Goal: Information Seeking & Learning: Learn about a topic

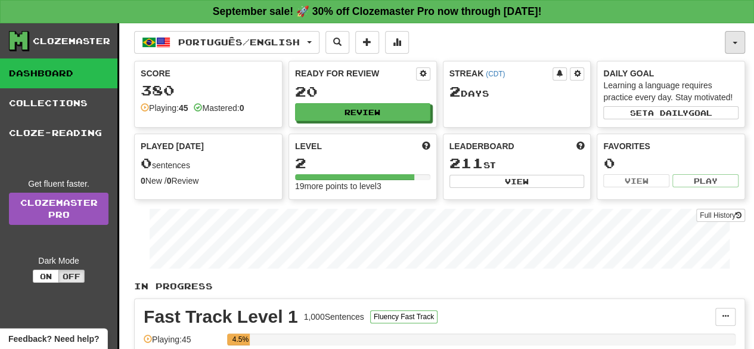
click at [740, 43] on button "button" at bounding box center [734, 42] width 20 height 23
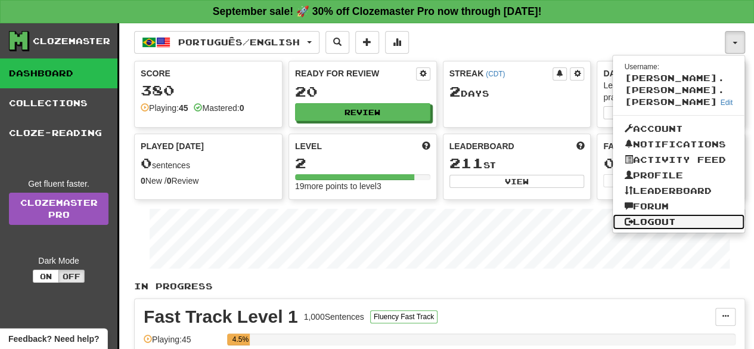
click at [654, 214] on link "Logout" at bounding box center [678, 221] width 132 height 15
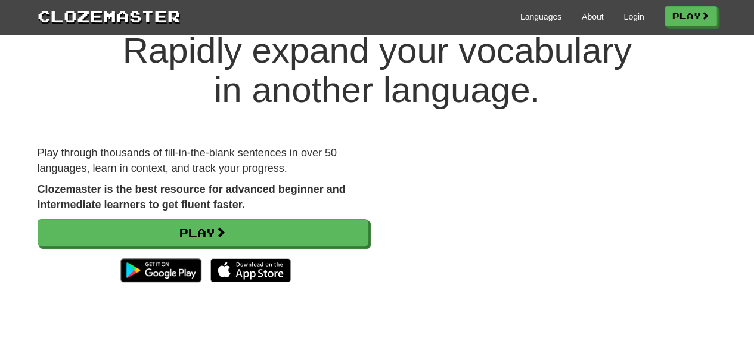
scroll to position [38, 0]
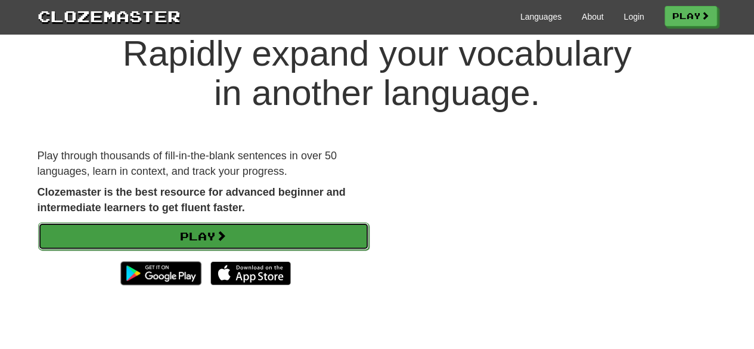
click at [302, 238] on link "Play" at bounding box center [203, 235] width 331 height 27
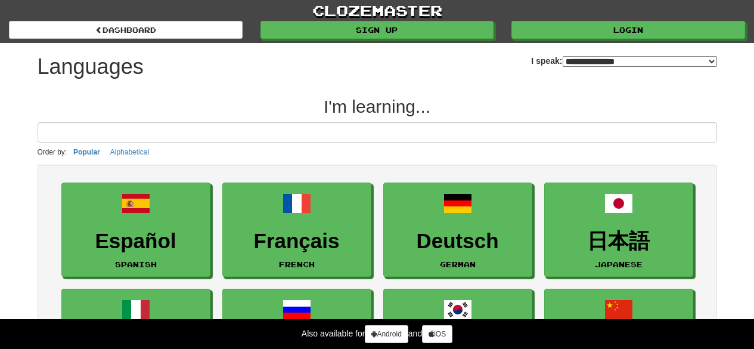
select select "*******"
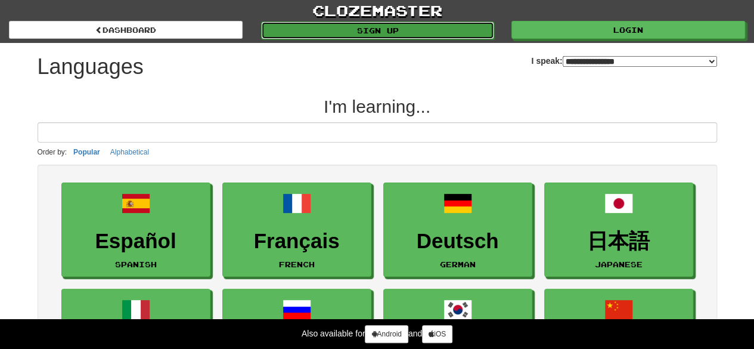
click at [374, 32] on link "Sign up" at bounding box center [378, 30] width 234 height 18
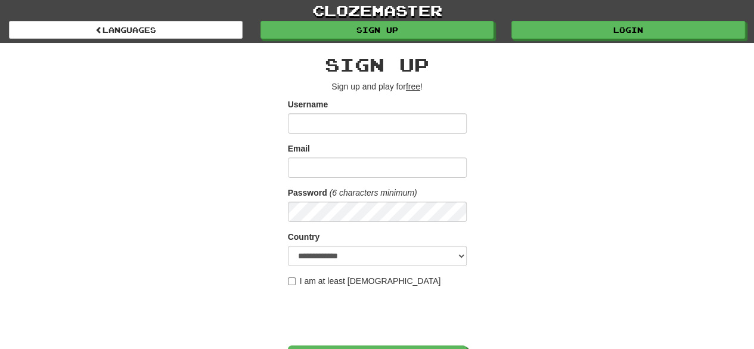
click at [350, 122] on input "Username" at bounding box center [377, 123] width 179 height 20
type input "********"
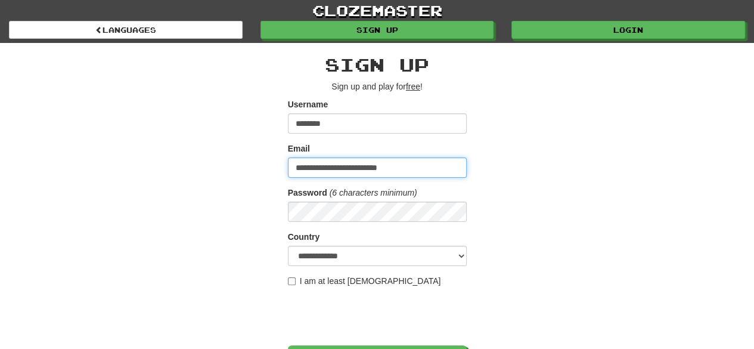
type input "**********"
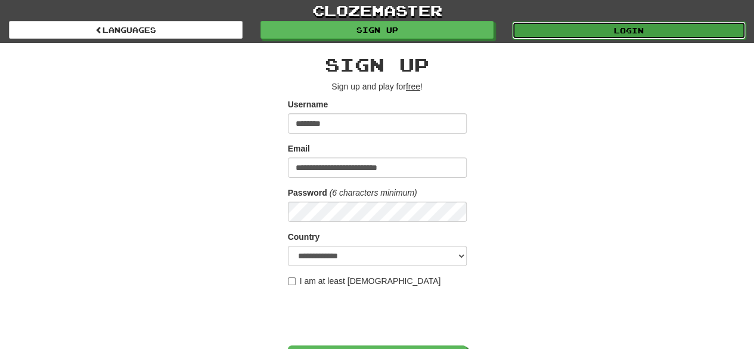
click at [611, 32] on link "Login" at bounding box center [629, 30] width 234 height 18
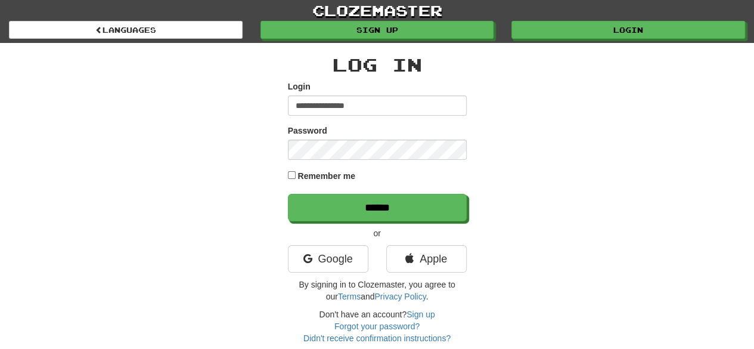
click at [356, 103] on input "**********" at bounding box center [377, 105] width 179 height 20
type input "********"
click at [157, 178] on div "Log In Login ******** Password Remember me ****** or Google Apple By signing in…" at bounding box center [377, 193] width 697 height 301
click at [307, 175] on label "Remember me" at bounding box center [326, 176] width 58 height 12
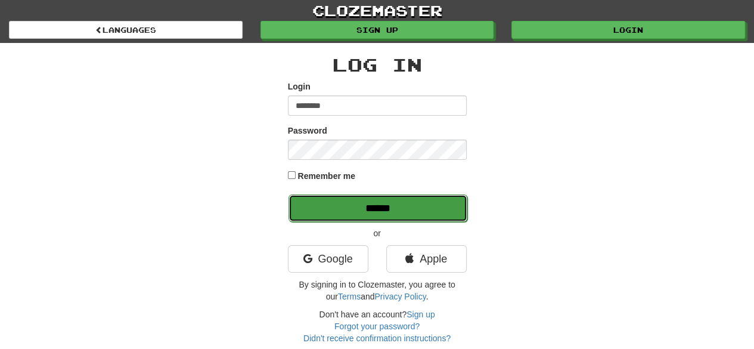
click at [346, 209] on input "******" at bounding box center [377, 207] width 179 height 27
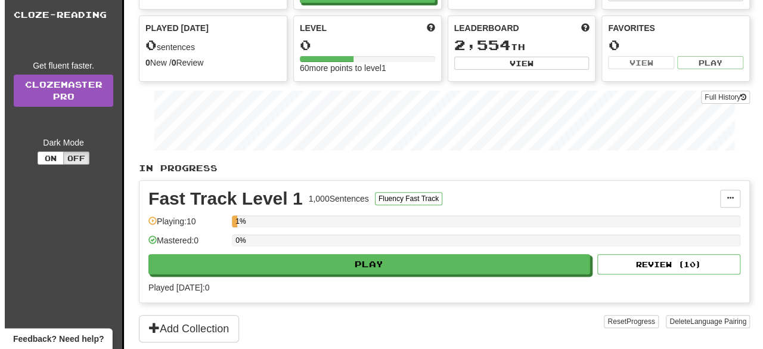
scroll to position [112, 0]
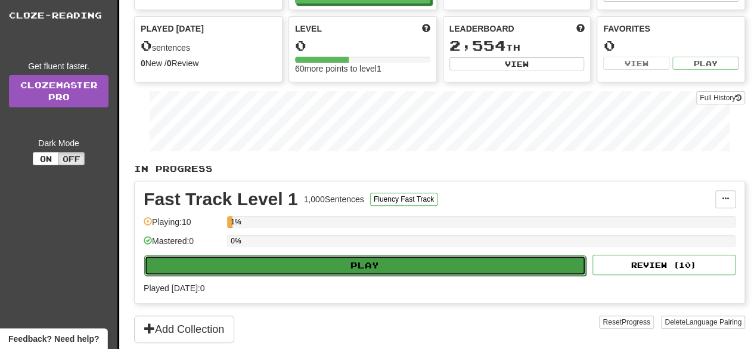
click at [266, 262] on button "Play" at bounding box center [364, 265] width 441 height 20
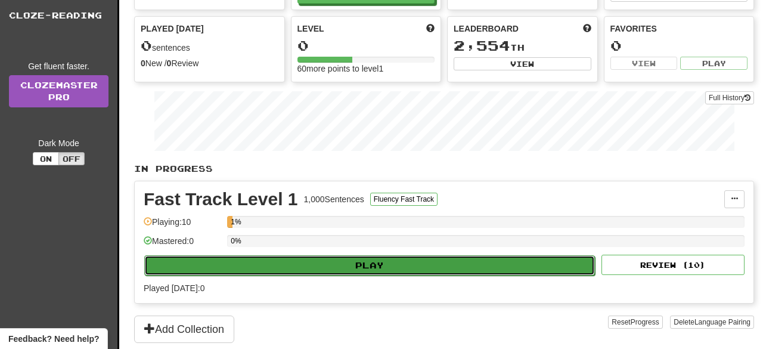
select select "**"
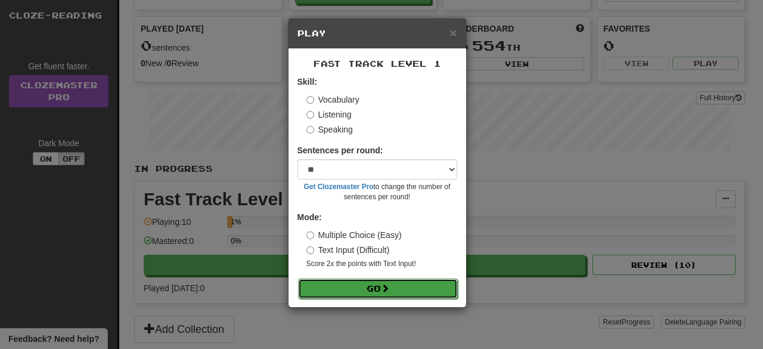
click at [359, 285] on button "Go" at bounding box center [378, 288] width 160 height 20
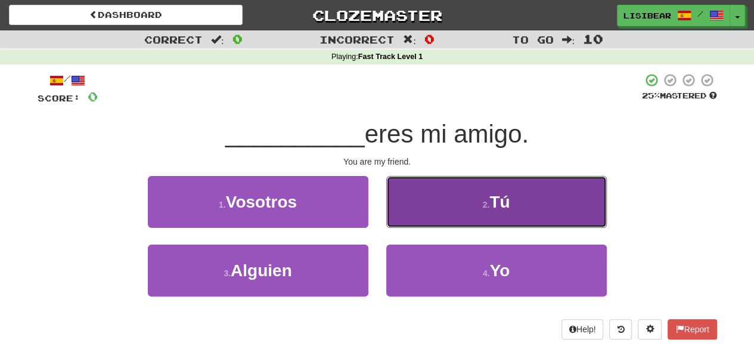
click at [441, 206] on button "2 . Tú" at bounding box center [496, 202] width 220 height 52
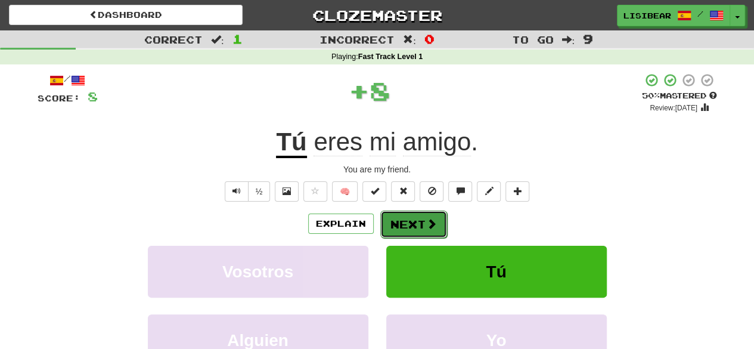
click at [410, 225] on button "Next" at bounding box center [413, 223] width 67 height 27
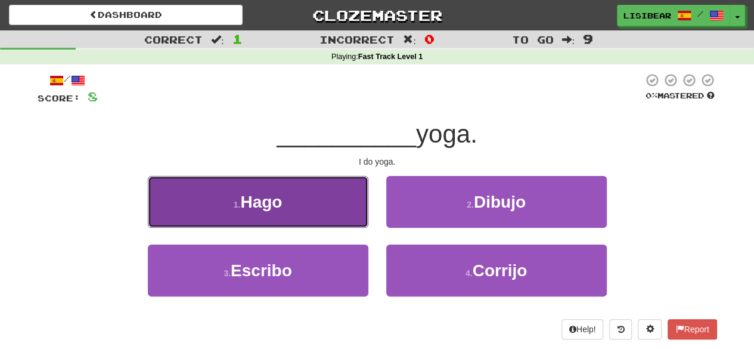
click at [317, 215] on button "1 . Hago" at bounding box center [258, 202] width 220 height 52
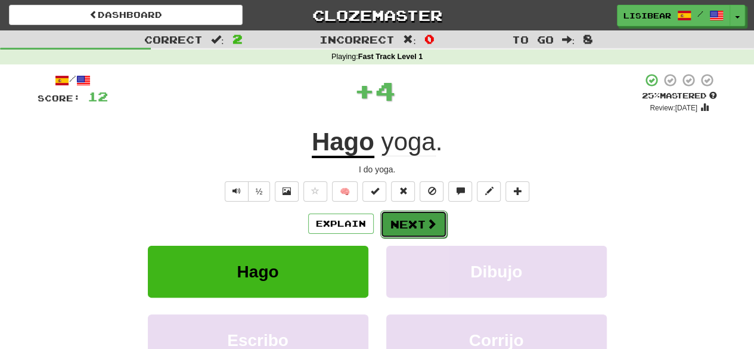
click at [427, 218] on span at bounding box center [431, 223] width 11 height 11
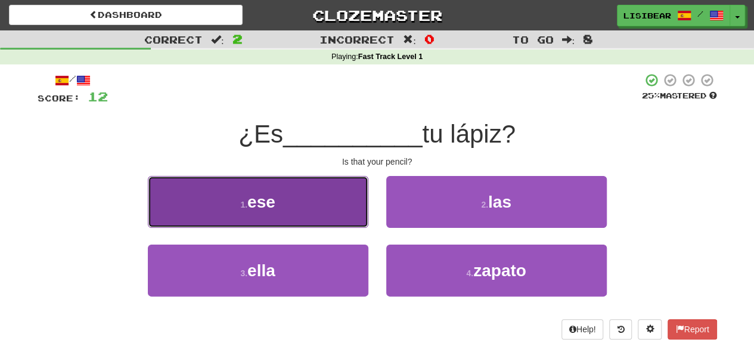
click at [318, 216] on button "1 . ese" at bounding box center [258, 202] width 220 height 52
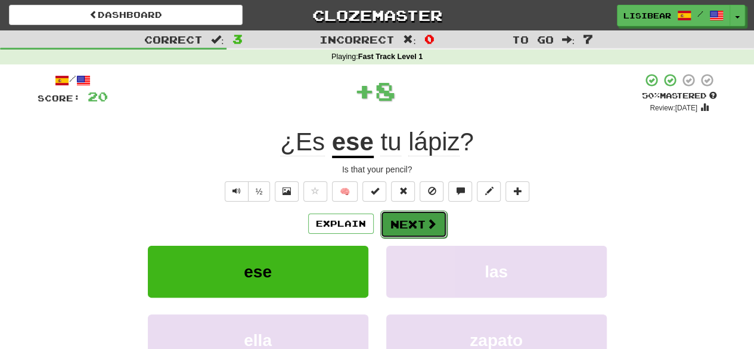
click at [412, 225] on button "Next" at bounding box center [413, 223] width 67 height 27
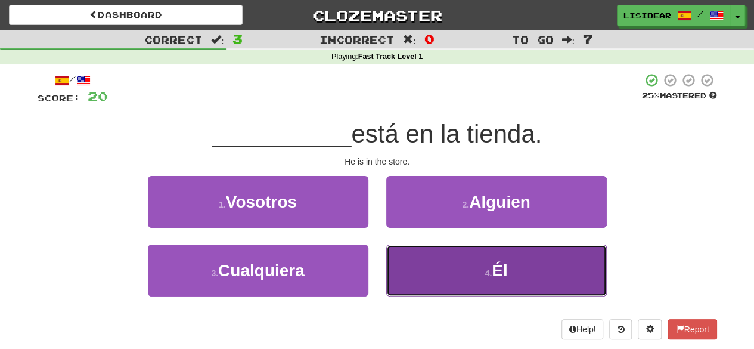
click at [434, 268] on button "4 . Él" at bounding box center [496, 270] width 220 height 52
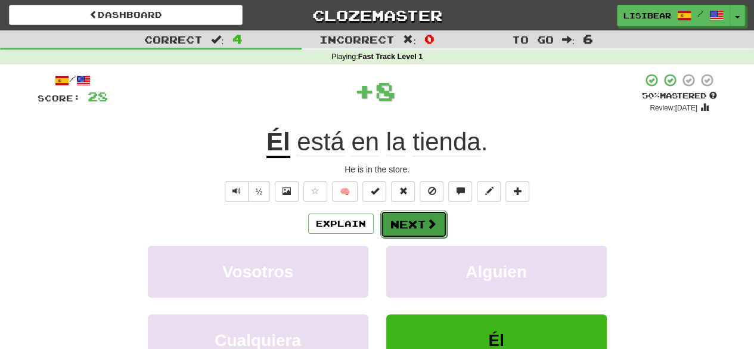
click at [400, 219] on button "Next" at bounding box center [413, 223] width 67 height 27
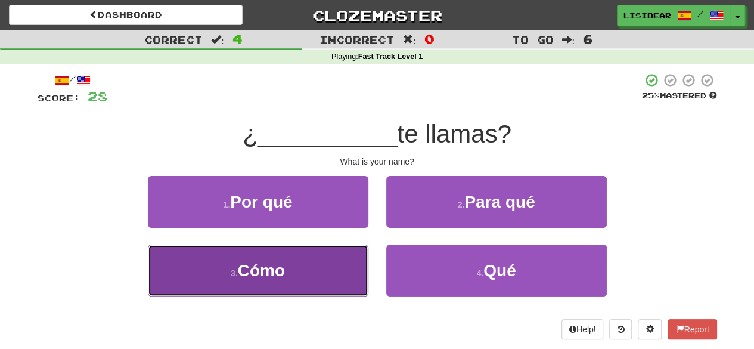
click at [307, 276] on button "3 . Cómo" at bounding box center [258, 270] width 220 height 52
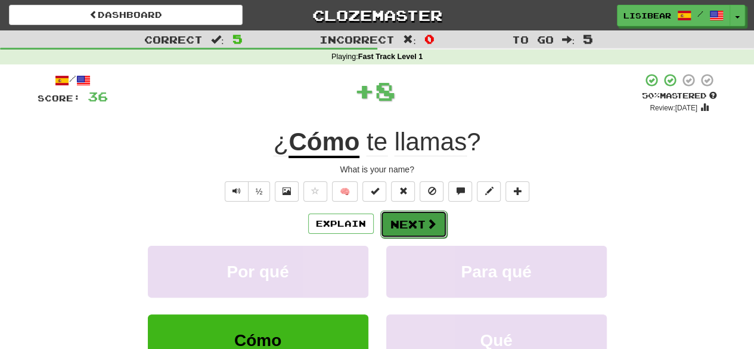
click at [396, 217] on button "Next" at bounding box center [413, 223] width 67 height 27
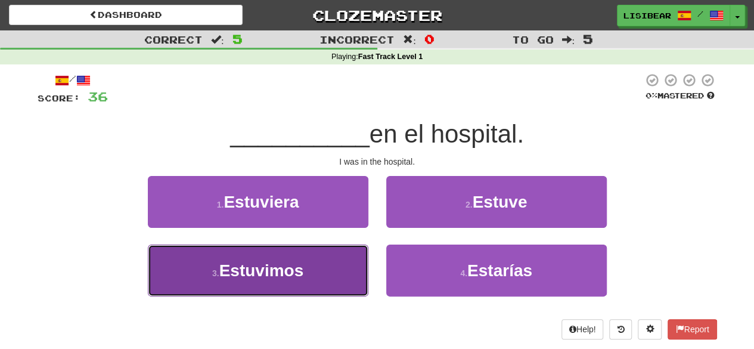
click at [319, 285] on button "3 . Estuvimos" at bounding box center [258, 270] width 220 height 52
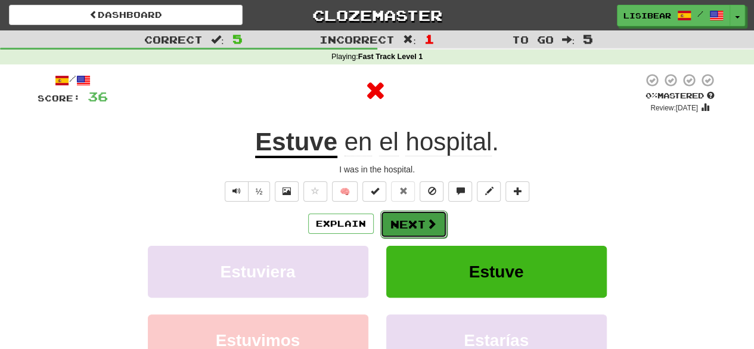
click at [412, 228] on button "Next" at bounding box center [413, 223] width 67 height 27
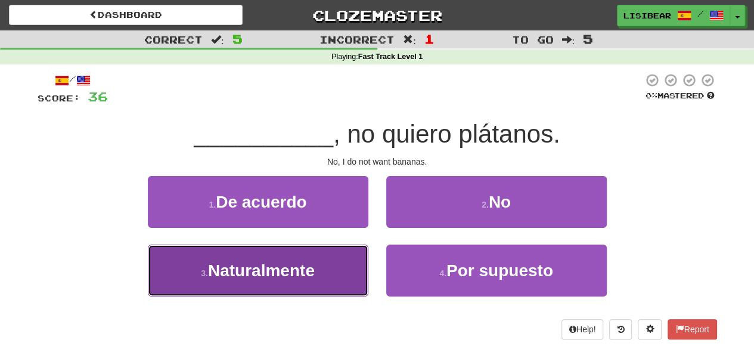
click at [313, 279] on button "3 . Naturalmente" at bounding box center [258, 270] width 220 height 52
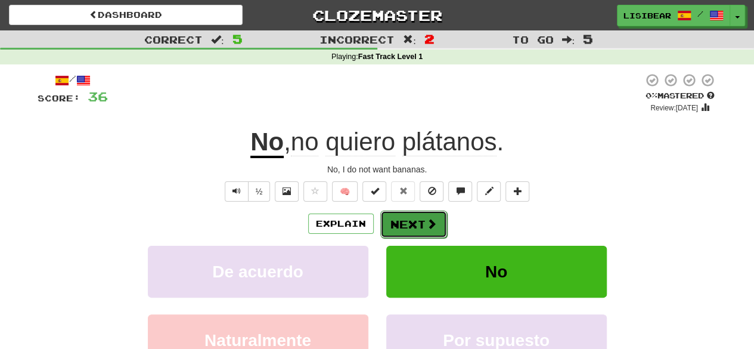
click at [419, 227] on button "Next" at bounding box center [413, 223] width 67 height 27
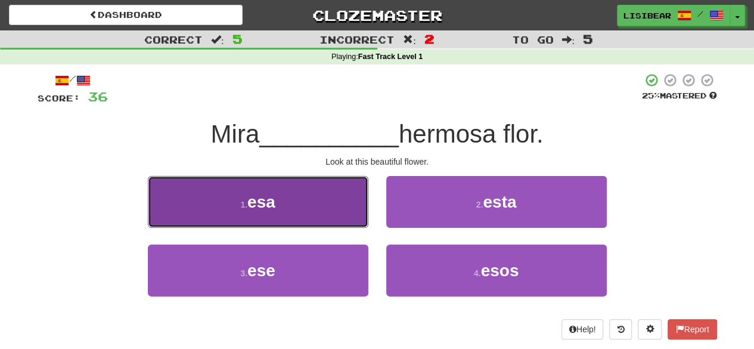
click at [323, 202] on button "1 . esa" at bounding box center [258, 202] width 220 height 52
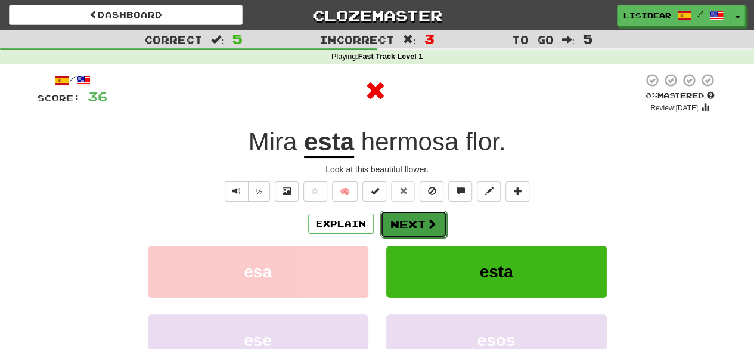
click at [426, 225] on span at bounding box center [431, 223] width 11 height 11
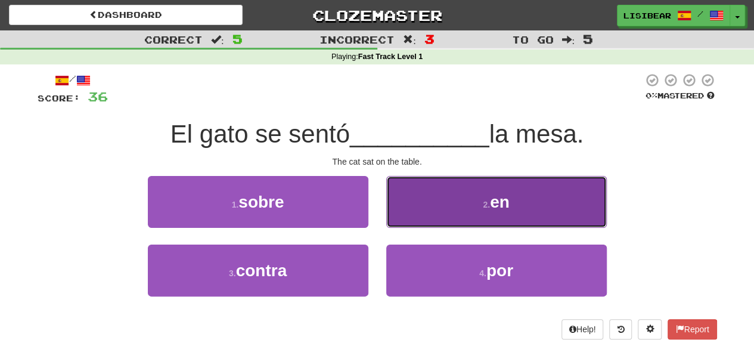
click at [446, 203] on button "2 . en" at bounding box center [496, 202] width 220 height 52
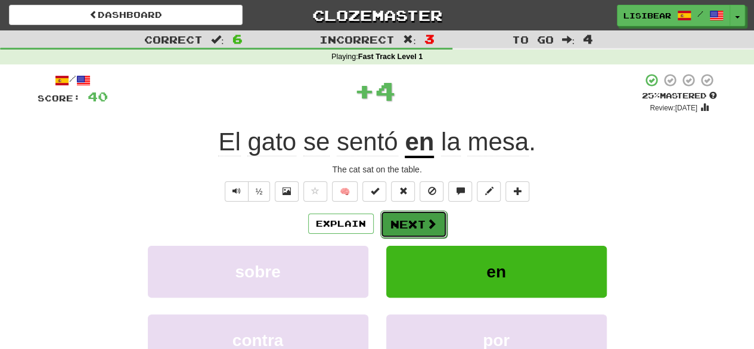
click at [414, 226] on button "Next" at bounding box center [413, 223] width 67 height 27
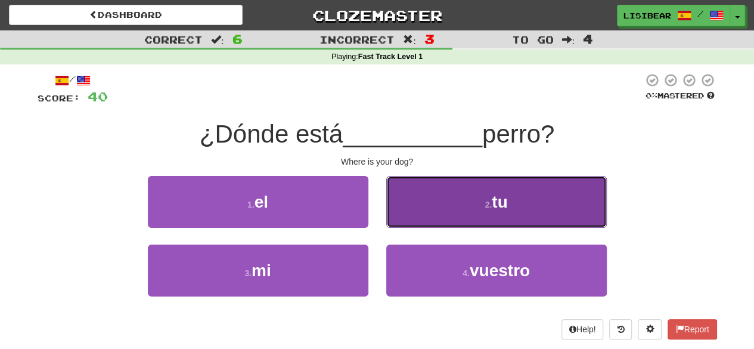
click at [440, 201] on button "2 . tu" at bounding box center [496, 202] width 220 height 52
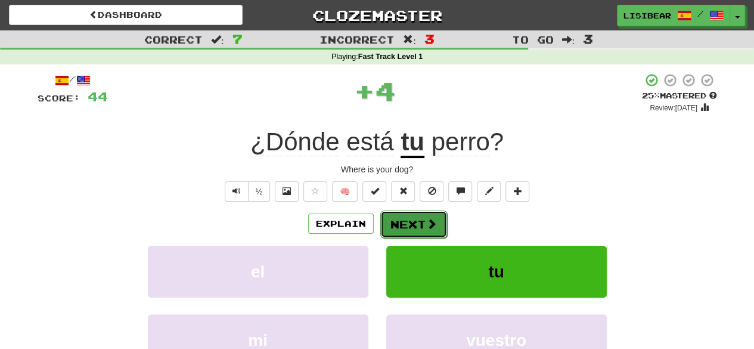
click at [405, 226] on button "Next" at bounding box center [413, 223] width 67 height 27
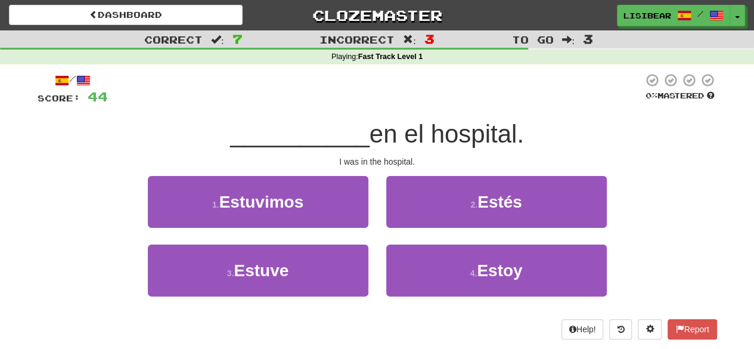
click at [352, 158] on div "I was in the hospital." at bounding box center [377, 161] width 679 height 12
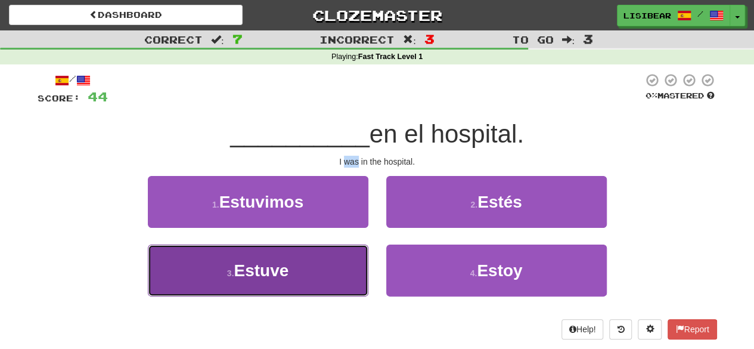
click at [333, 270] on button "3 . Estuve" at bounding box center [258, 270] width 220 height 52
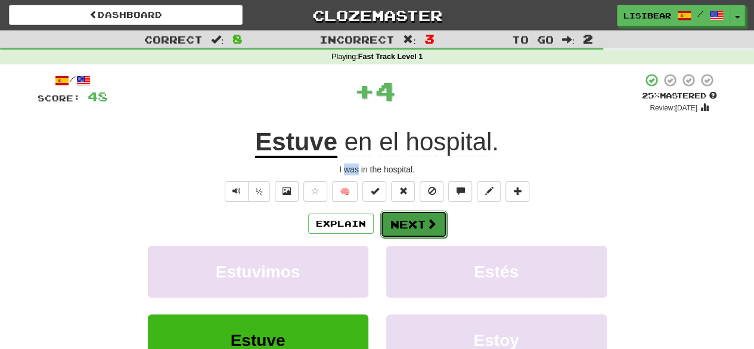
click at [412, 225] on button "Next" at bounding box center [413, 223] width 67 height 27
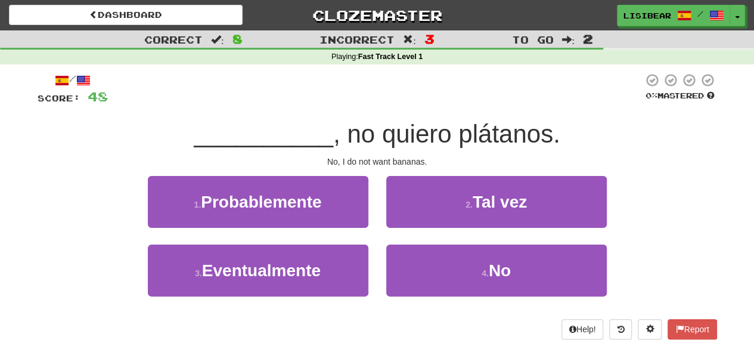
click at [331, 156] on div "No, I do not want bananas." at bounding box center [377, 161] width 679 height 12
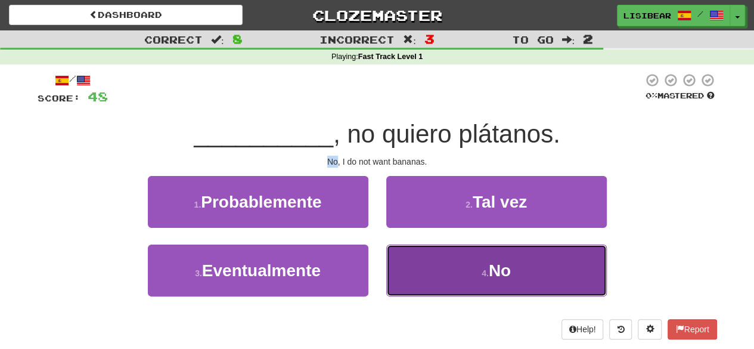
click at [431, 274] on button "4 . No" at bounding box center [496, 270] width 220 height 52
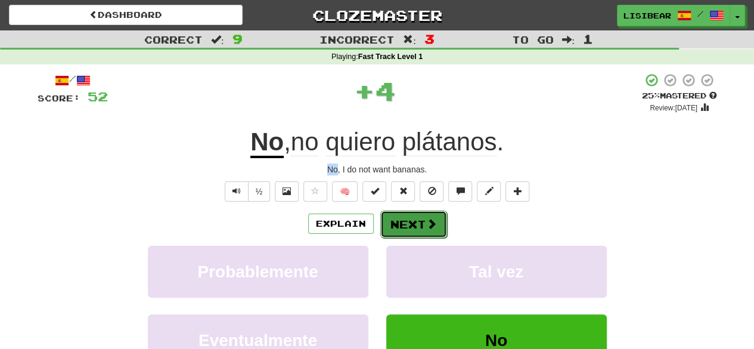
click at [415, 225] on button "Next" at bounding box center [413, 223] width 67 height 27
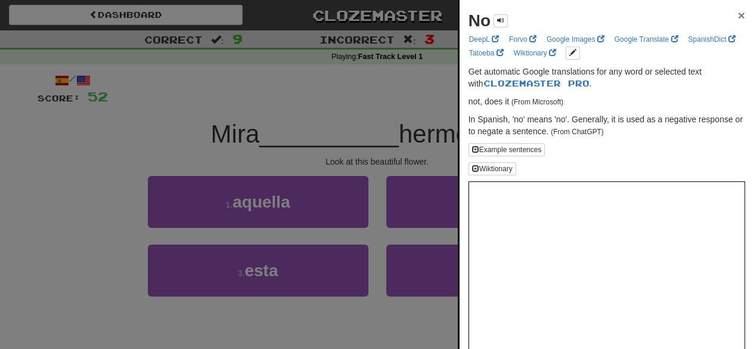
click at [738, 15] on span "×" at bounding box center [741, 15] width 7 height 14
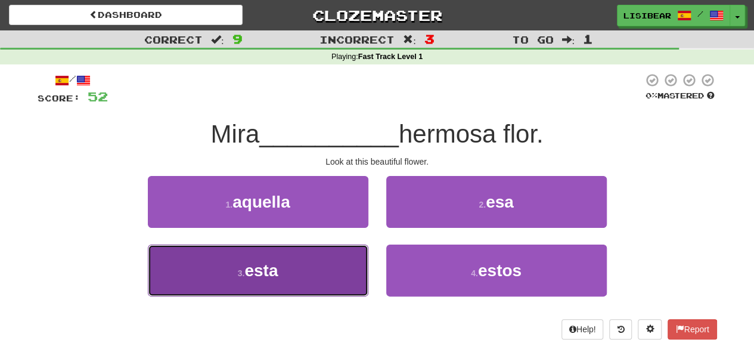
click at [332, 277] on button "3 . esta" at bounding box center [258, 270] width 220 height 52
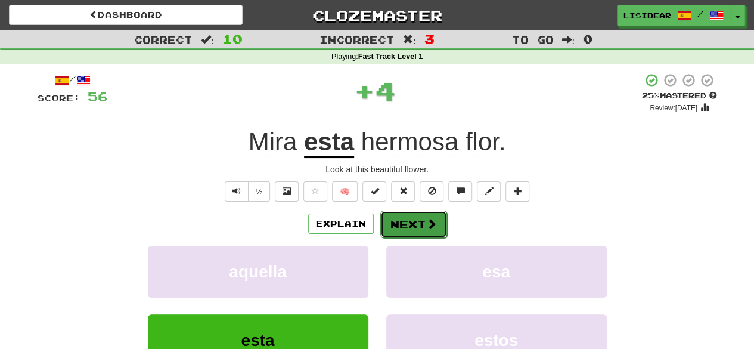
click at [422, 226] on button "Next" at bounding box center [413, 223] width 67 height 27
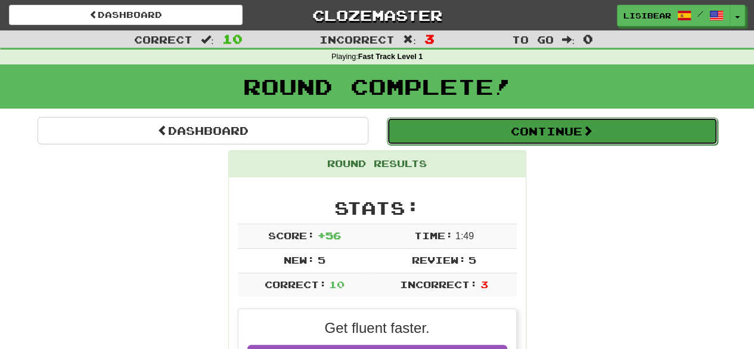
click at [528, 127] on button "Continue" at bounding box center [552, 130] width 331 height 27
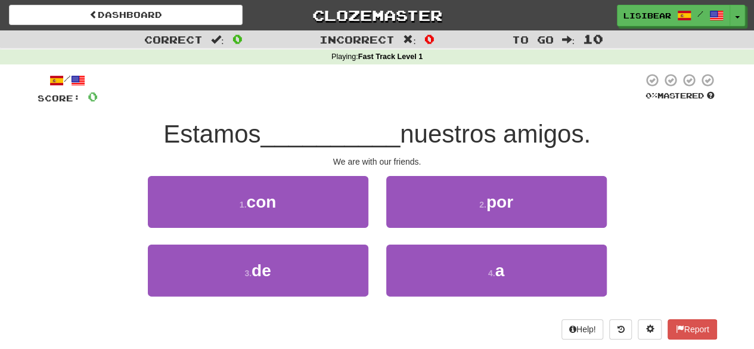
click at [371, 159] on div "We are with our friends." at bounding box center [377, 161] width 679 height 12
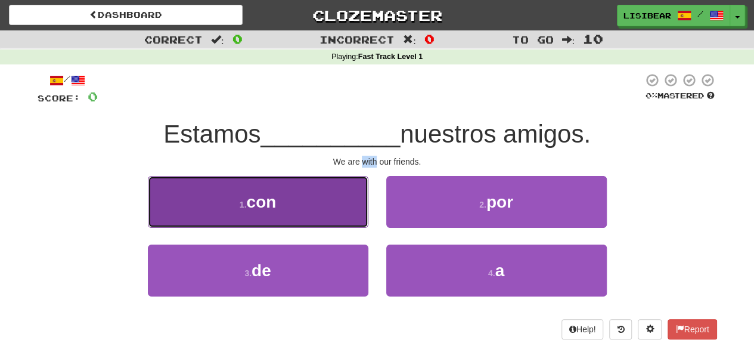
click at [321, 210] on button "1 . con" at bounding box center [258, 202] width 220 height 52
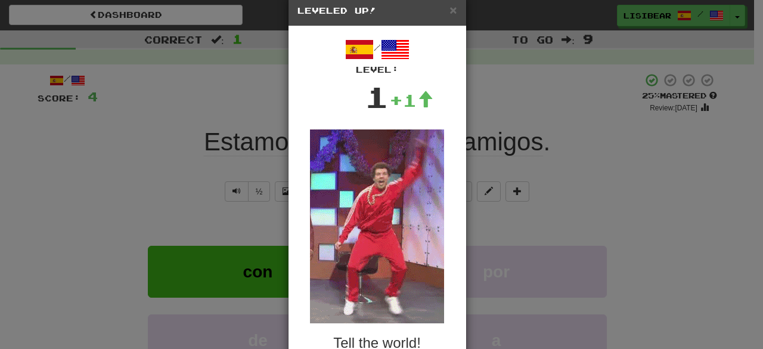
scroll to position [115, 0]
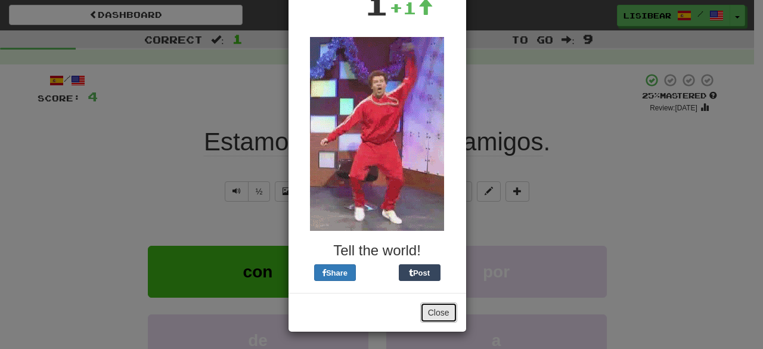
click at [432, 309] on button "Close" at bounding box center [438, 312] width 37 height 20
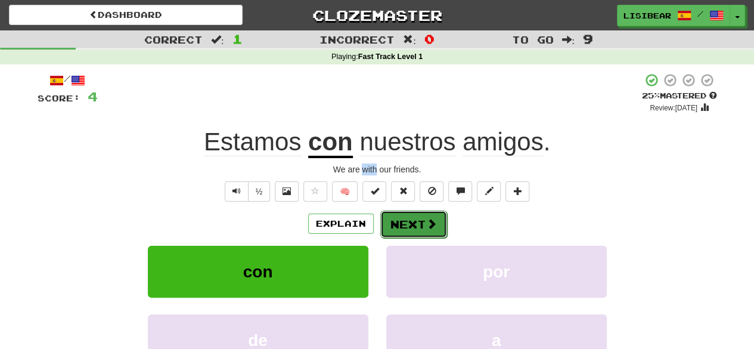
click at [419, 219] on button "Next" at bounding box center [413, 223] width 67 height 27
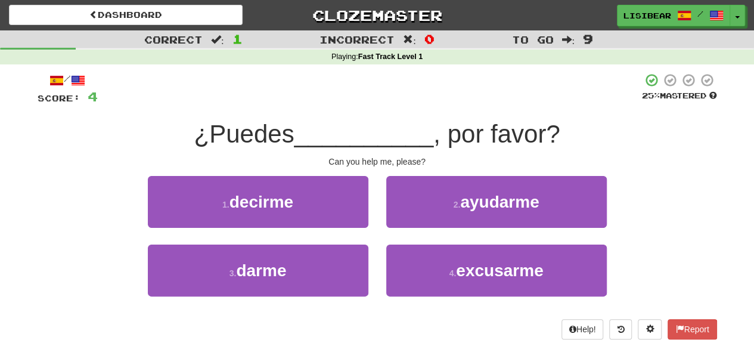
click at [369, 160] on div "Can you help me, please?" at bounding box center [377, 161] width 679 height 12
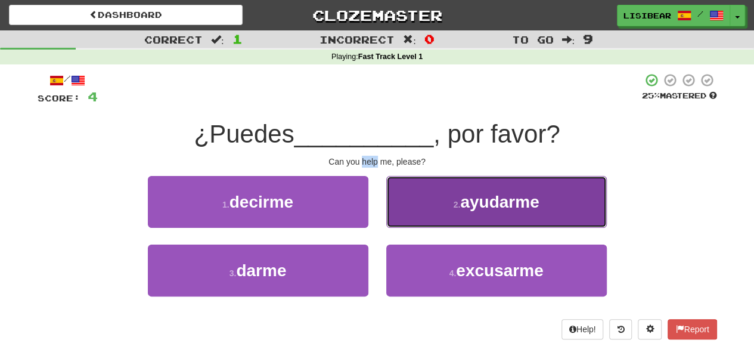
click at [471, 219] on button "2 . ayudarme" at bounding box center [496, 202] width 220 height 52
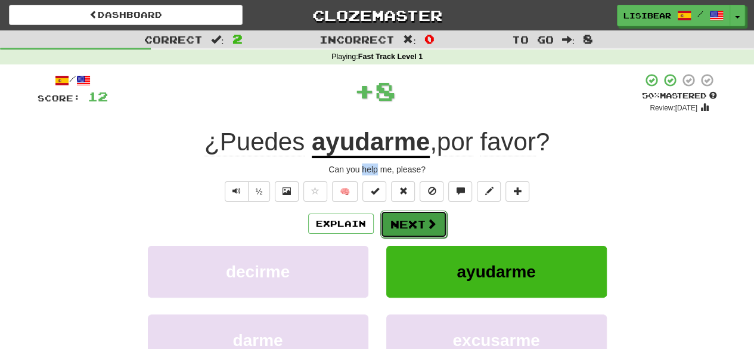
click at [411, 226] on button "Next" at bounding box center [413, 223] width 67 height 27
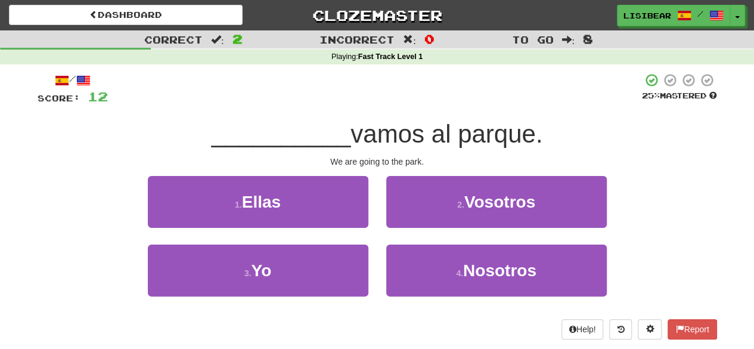
click at [334, 156] on div "We are going to the park." at bounding box center [377, 161] width 679 height 12
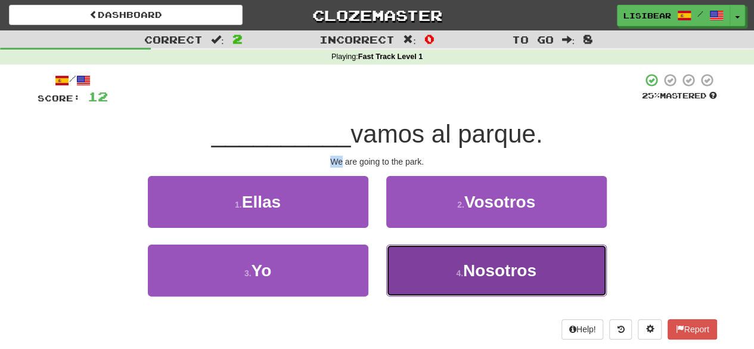
click at [427, 278] on button "4 . Nosotros" at bounding box center [496, 270] width 220 height 52
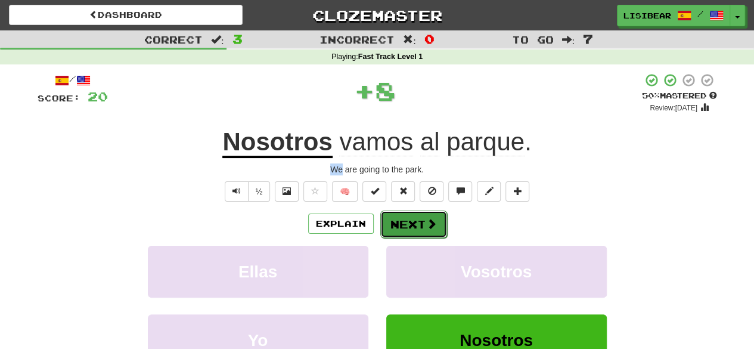
click at [415, 228] on button "Next" at bounding box center [413, 223] width 67 height 27
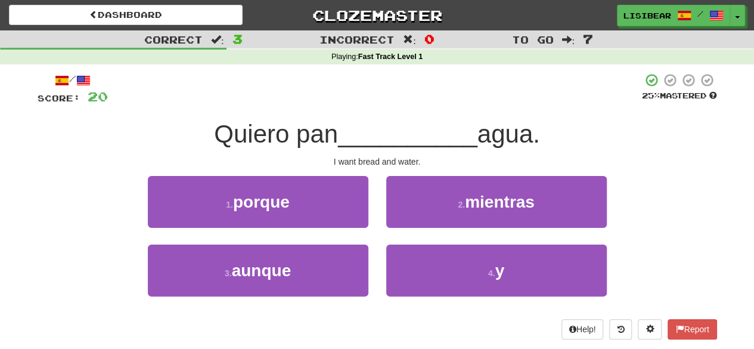
click at [388, 161] on div "I want bread and water." at bounding box center [377, 161] width 679 height 12
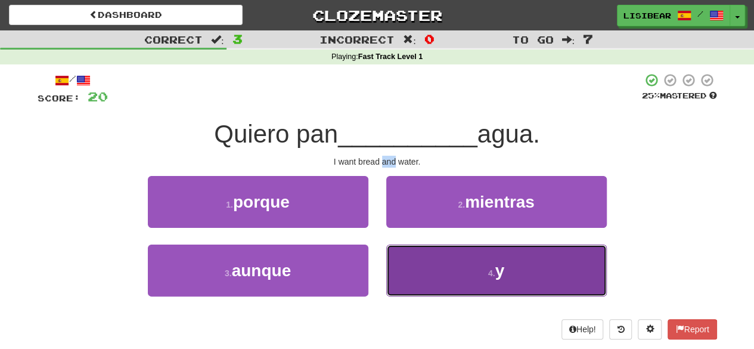
click at [446, 284] on button "4 . y" at bounding box center [496, 270] width 220 height 52
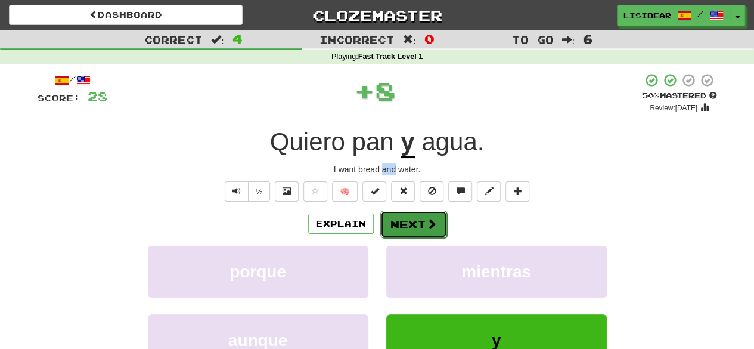
click at [405, 220] on button "Next" at bounding box center [413, 223] width 67 height 27
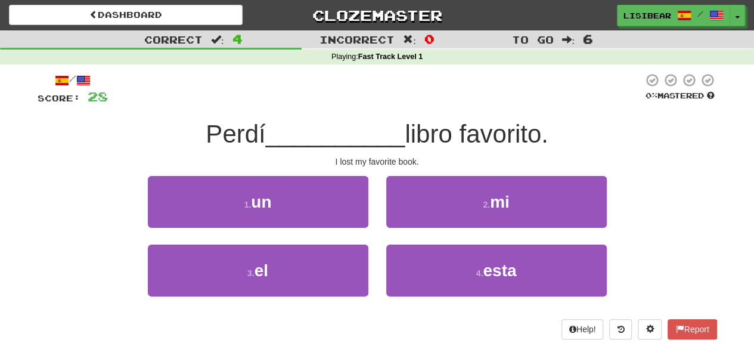
click at [360, 159] on div "I lost my favorite book." at bounding box center [377, 161] width 679 height 12
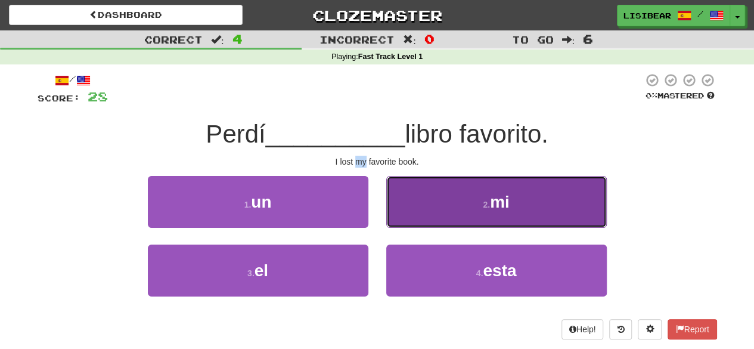
click at [456, 219] on button "2 . mi" at bounding box center [496, 202] width 220 height 52
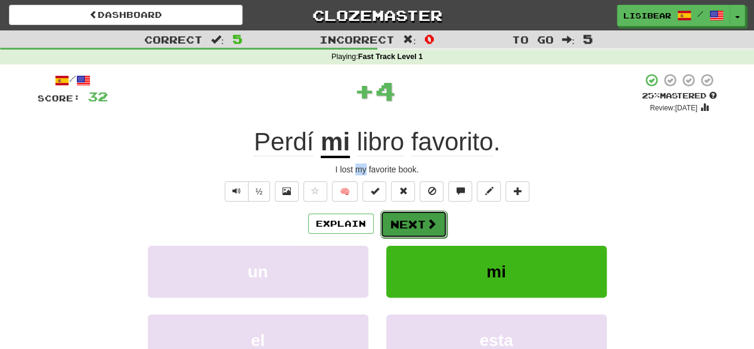
click at [417, 229] on button "Next" at bounding box center [413, 223] width 67 height 27
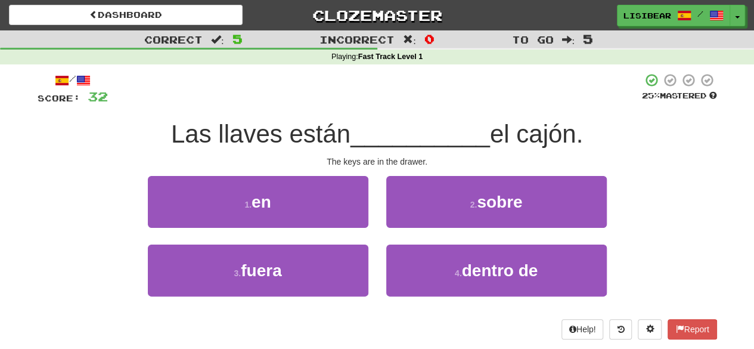
click at [378, 161] on div "The keys are in the drawer." at bounding box center [377, 161] width 679 height 12
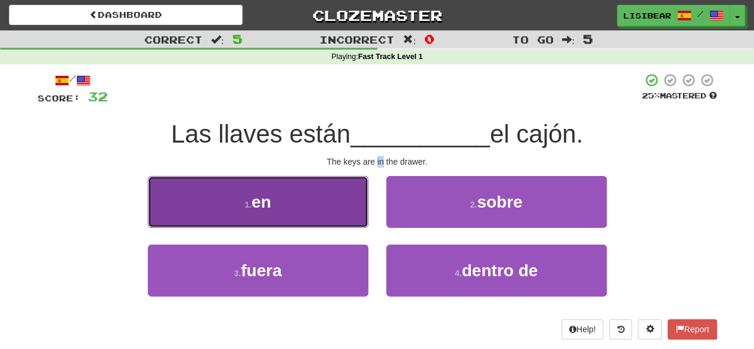
click at [288, 217] on button "1 . en" at bounding box center [258, 202] width 220 height 52
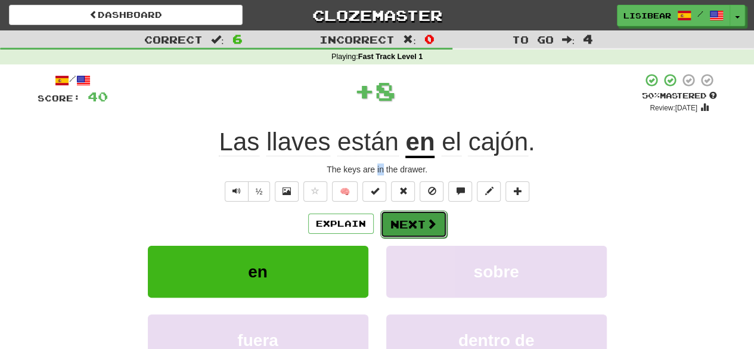
click at [423, 223] on button "Next" at bounding box center [413, 223] width 67 height 27
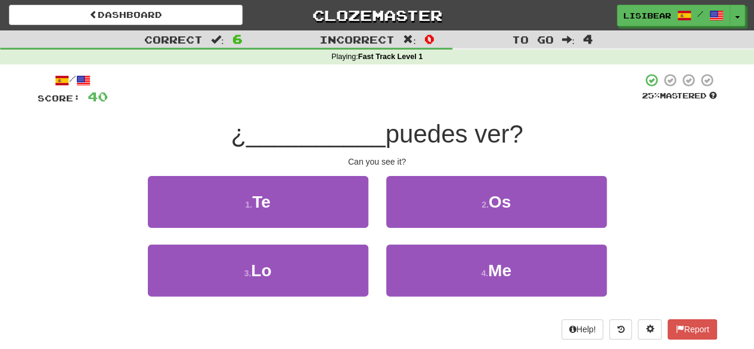
click at [398, 159] on div "Can you see it?" at bounding box center [377, 161] width 679 height 12
click at [372, 248] on div "3 . Lo" at bounding box center [258, 278] width 238 height 69
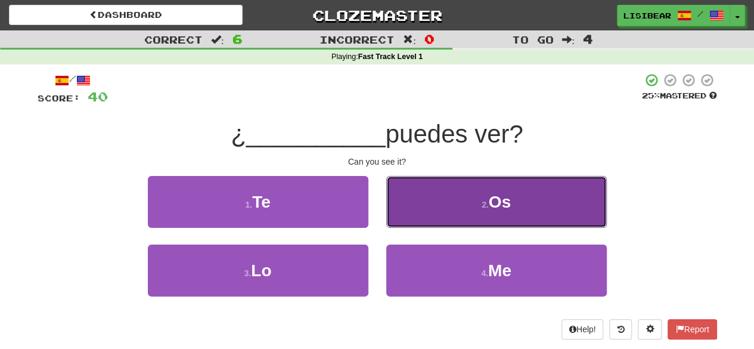
click at [447, 200] on button "2 . Os" at bounding box center [496, 202] width 220 height 52
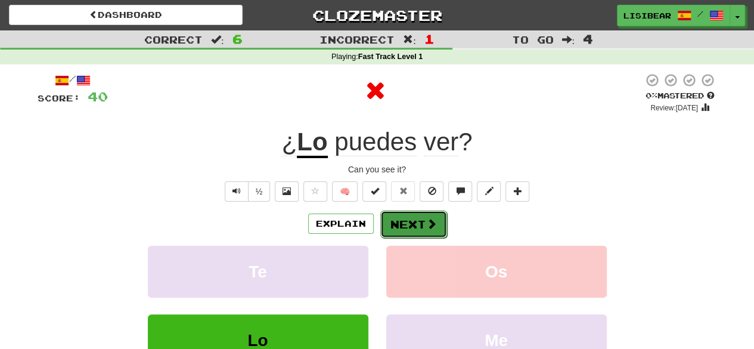
click at [426, 219] on span at bounding box center [431, 223] width 11 height 11
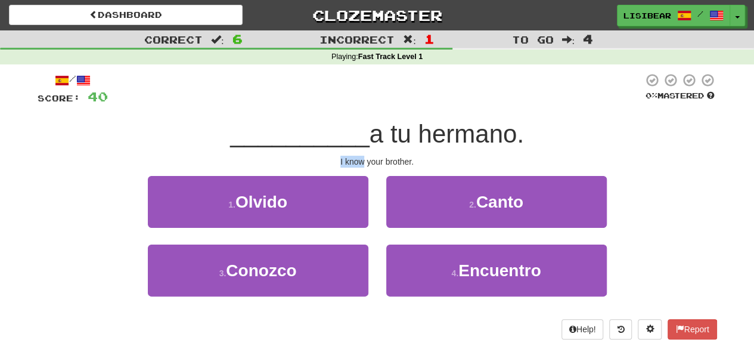
drag, startPoint x: 338, startPoint y: 160, endPoint x: 362, endPoint y: 158, distance: 23.9
click at [362, 158] on div "I know your brother." at bounding box center [377, 161] width 679 height 12
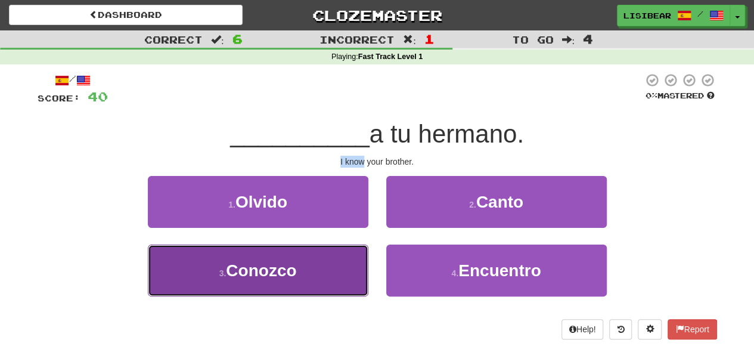
click at [325, 282] on button "3 . Conozco" at bounding box center [258, 270] width 220 height 52
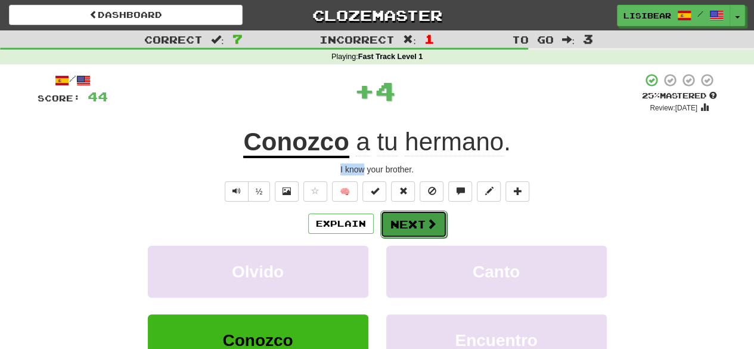
click at [413, 225] on button "Next" at bounding box center [413, 223] width 67 height 27
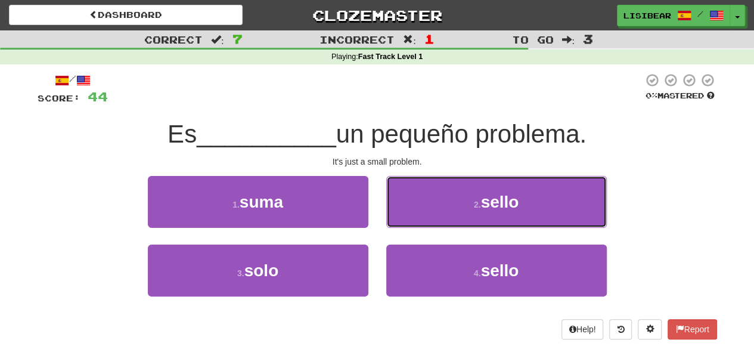
click at [413, 225] on button "2 . sello" at bounding box center [496, 202] width 220 height 52
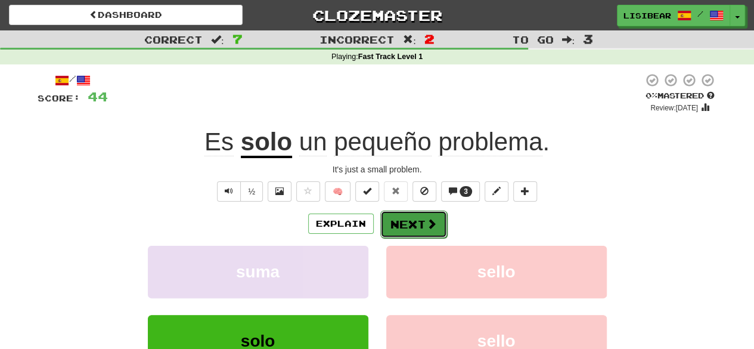
click at [405, 226] on button "Next" at bounding box center [413, 223] width 67 height 27
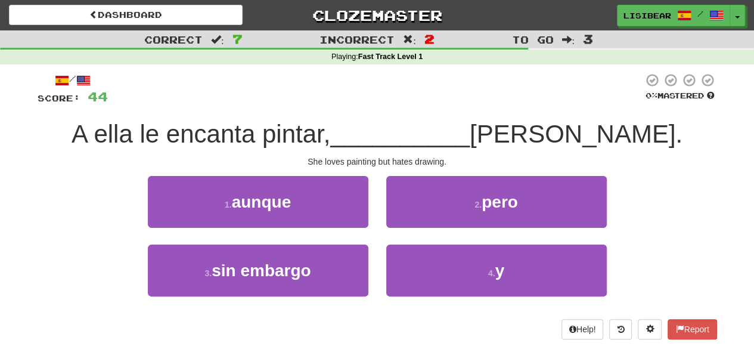
click at [384, 160] on div "She loves painting but hates drawing." at bounding box center [377, 161] width 679 height 12
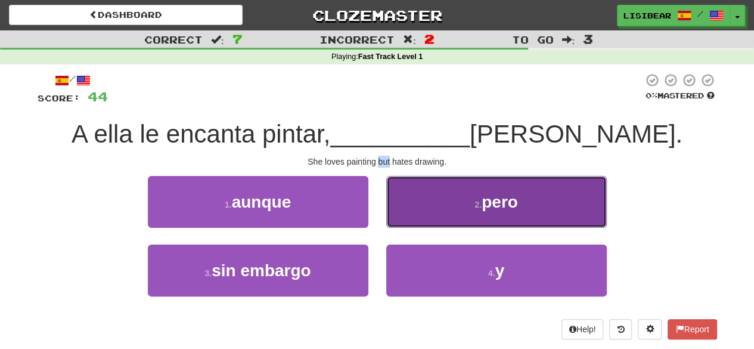
click at [444, 211] on button "2 . pero" at bounding box center [496, 202] width 220 height 52
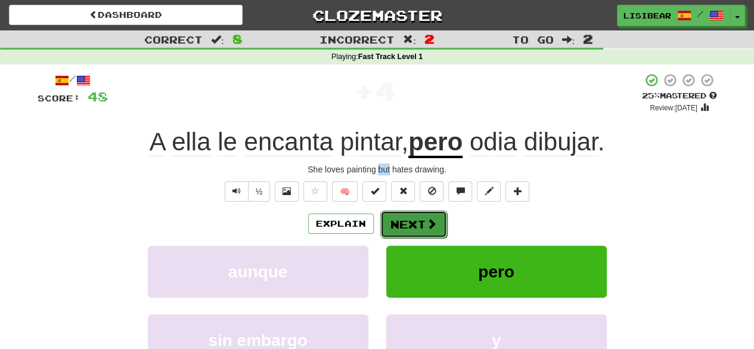
click at [410, 220] on button "Next" at bounding box center [413, 223] width 67 height 27
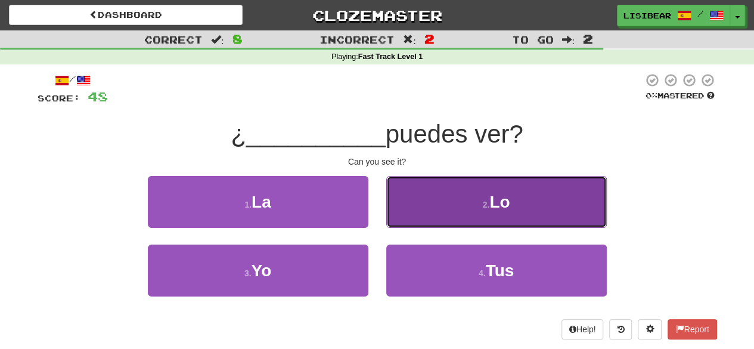
click at [439, 198] on button "2 . Lo" at bounding box center [496, 202] width 220 height 52
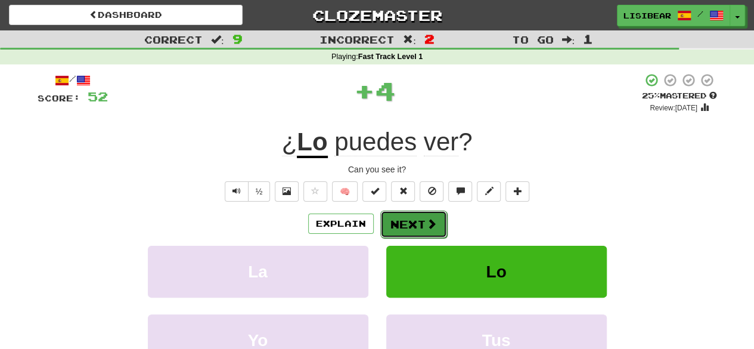
click at [412, 220] on button "Next" at bounding box center [413, 223] width 67 height 27
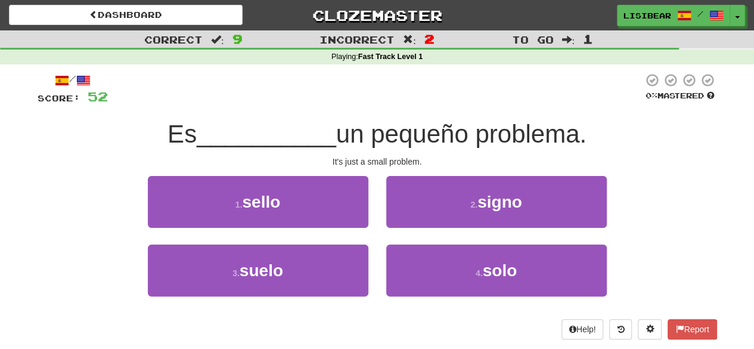
click at [349, 163] on div "It's just a small problem." at bounding box center [377, 161] width 679 height 12
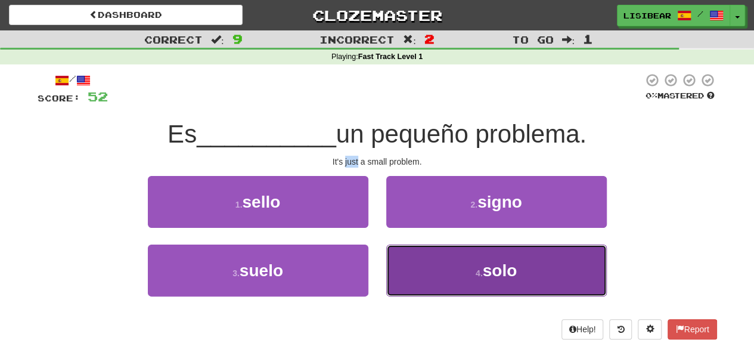
click at [441, 282] on button "4 . solo" at bounding box center [496, 270] width 220 height 52
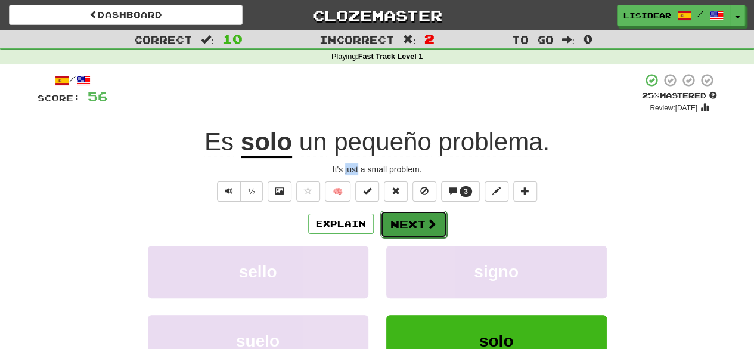
click at [426, 220] on span at bounding box center [431, 223] width 11 height 11
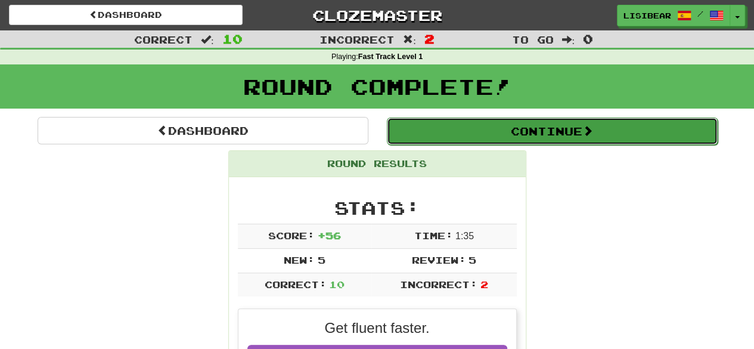
click at [540, 135] on button "Continue" at bounding box center [552, 130] width 331 height 27
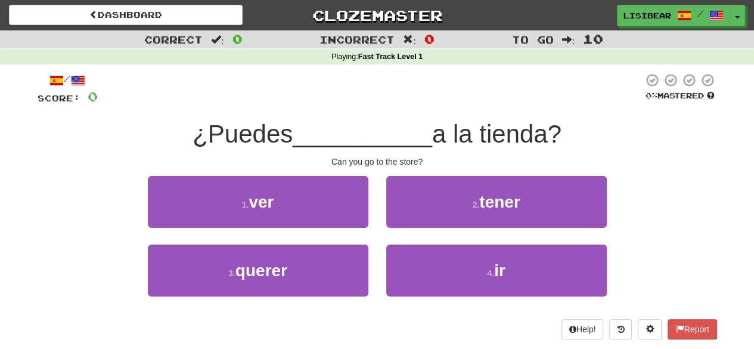
click at [369, 159] on div "Can you go to the store?" at bounding box center [377, 161] width 679 height 12
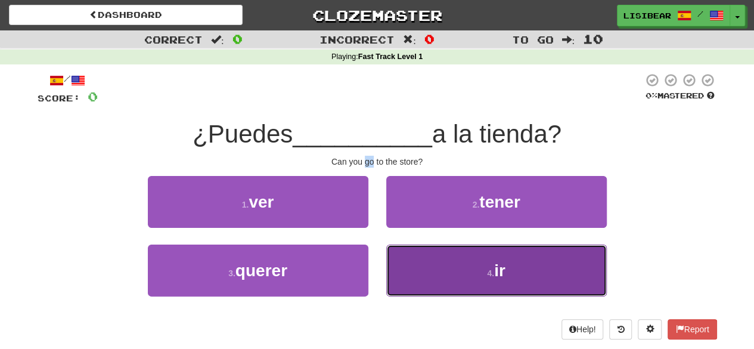
click at [447, 279] on button "4 . ir" at bounding box center [496, 270] width 220 height 52
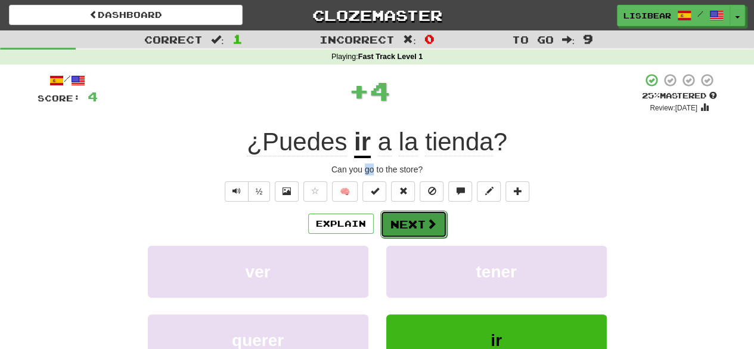
click at [412, 219] on button "Next" at bounding box center [413, 223] width 67 height 27
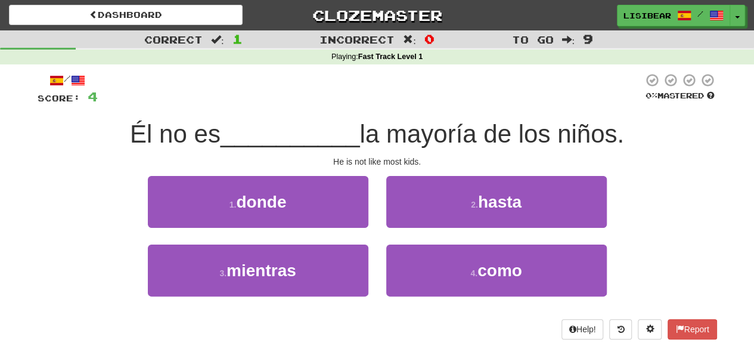
click at [374, 160] on div "He is not like most kids." at bounding box center [377, 161] width 679 height 12
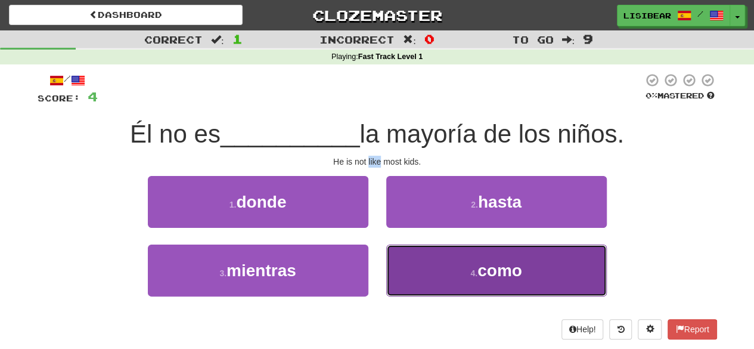
click at [420, 271] on button "4 . como" at bounding box center [496, 270] width 220 height 52
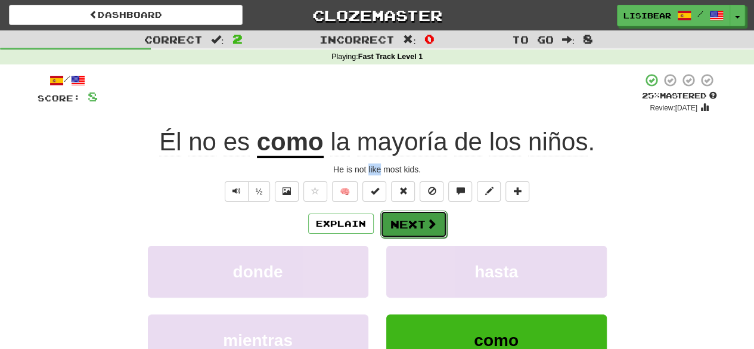
click at [400, 220] on button "Next" at bounding box center [413, 223] width 67 height 27
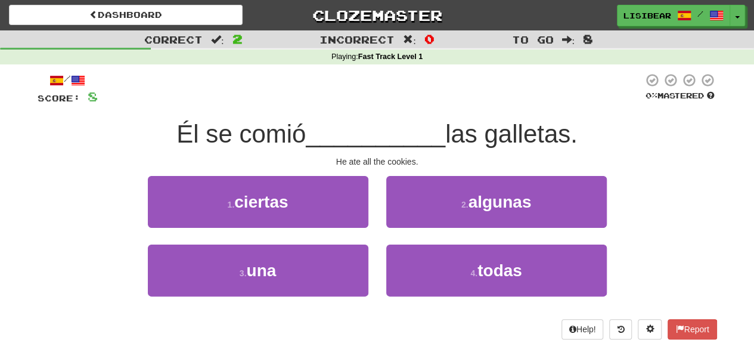
click at [366, 161] on div "He ate all the cookies." at bounding box center [377, 161] width 679 height 12
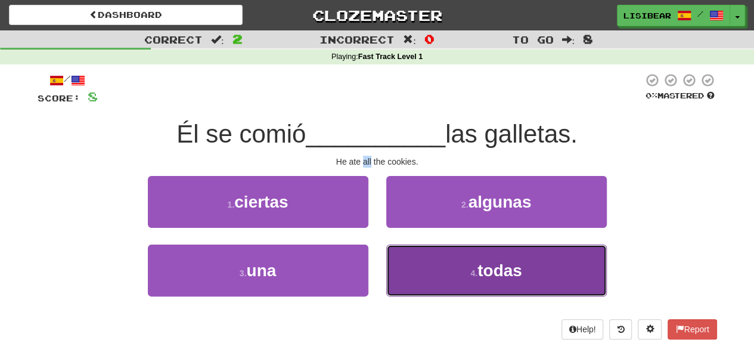
click at [434, 271] on button "4 . todas" at bounding box center [496, 270] width 220 height 52
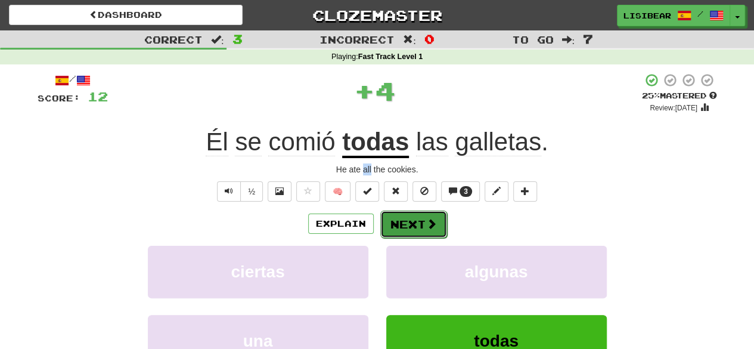
click at [408, 225] on button "Next" at bounding box center [413, 223] width 67 height 27
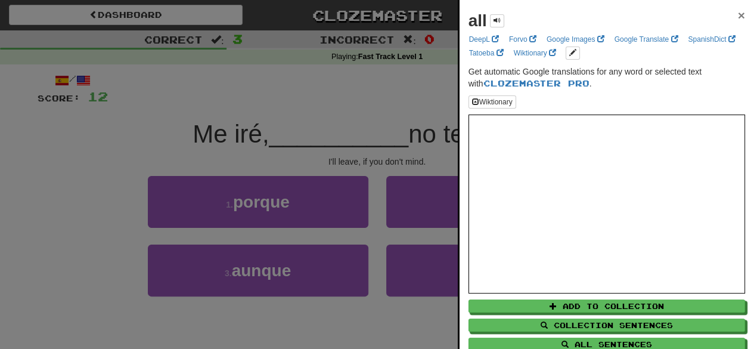
click at [738, 15] on span "×" at bounding box center [741, 15] width 7 height 14
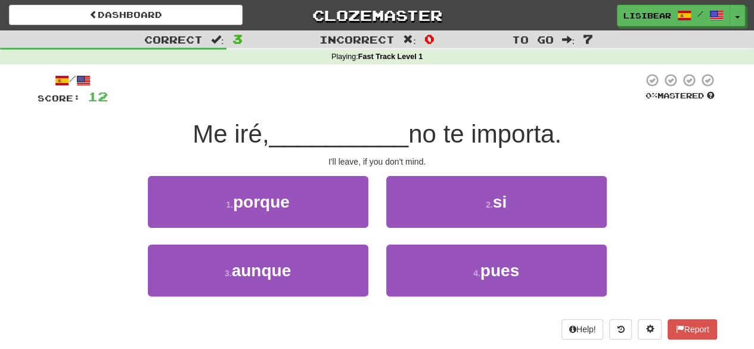
click at [363, 159] on div "I'll leave, if you don't mind." at bounding box center [377, 161] width 679 height 12
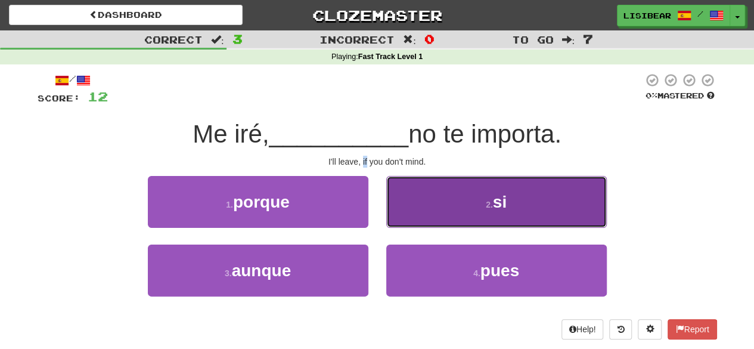
click at [446, 217] on button "2 . si" at bounding box center [496, 202] width 220 height 52
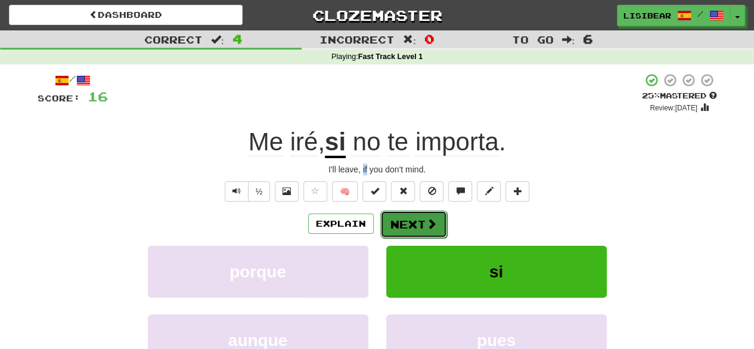
click at [408, 223] on button "Next" at bounding box center [413, 223] width 67 height 27
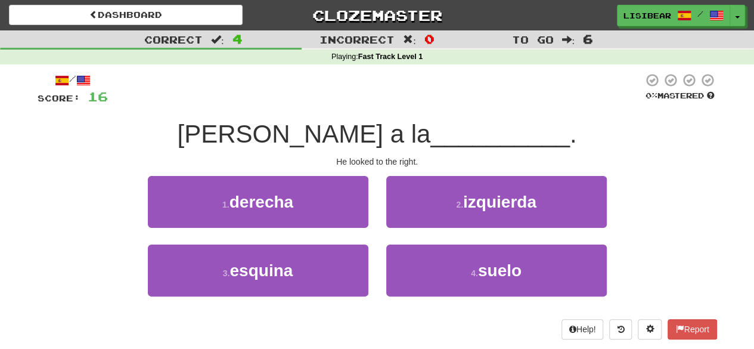
click at [406, 158] on div "He looked to the right." at bounding box center [377, 161] width 679 height 12
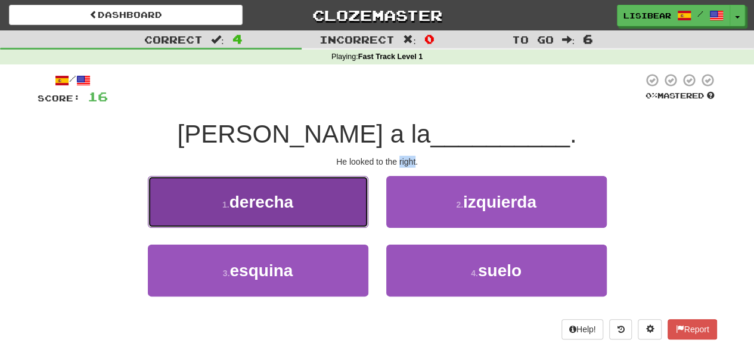
click at [288, 188] on button "1 . derecha" at bounding box center [258, 202] width 220 height 52
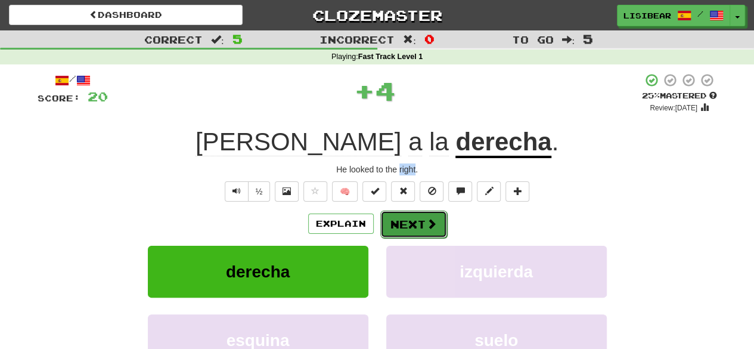
click at [415, 227] on button "Next" at bounding box center [413, 223] width 67 height 27
